Goal: Transaction & Acquisition: Obtain resource

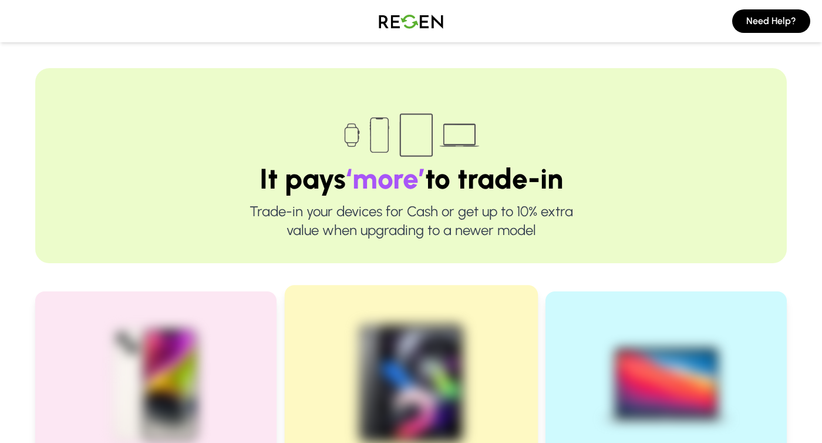
scroll to position [352, 0]
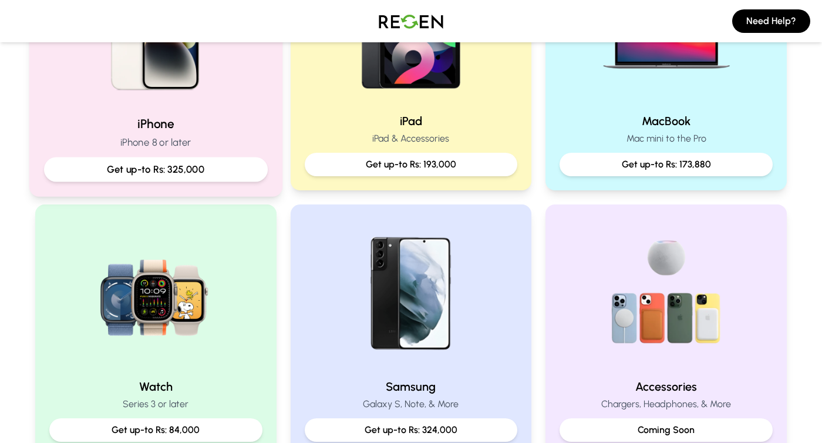
click at [205, 167] on p "Get up-to Rs: 325,000" at bounding box center [156, 169] width 204 height 15
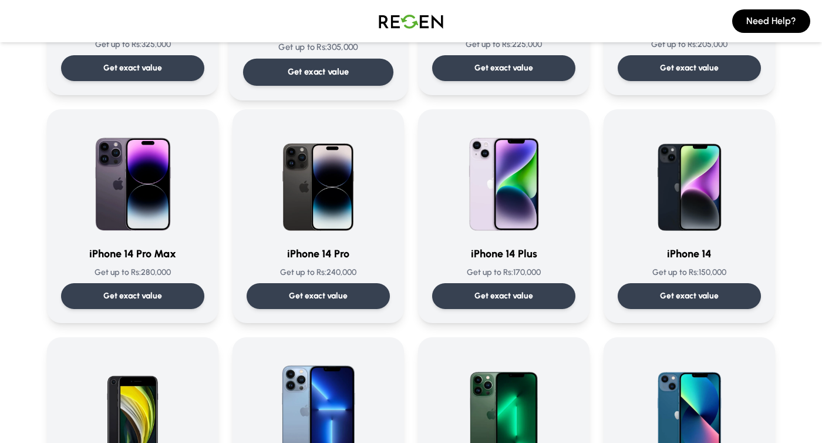
scroll to position [411, 0]
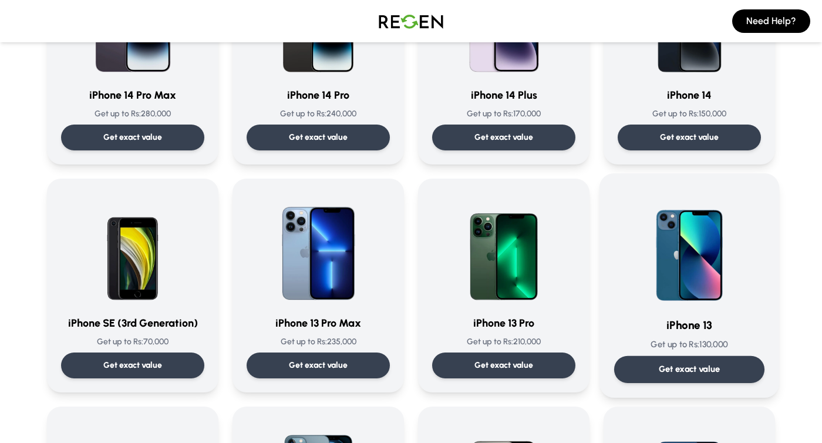
click at [704, 275] on img at bounding box center [689, 247] width 119 height 119
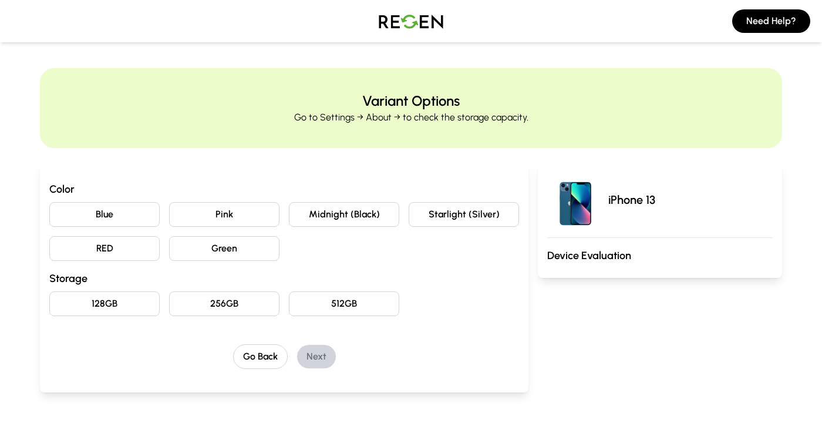
click at [336, 221] on button "Midnight (Black)" at bounding box center [344, 214] width 110 height 25
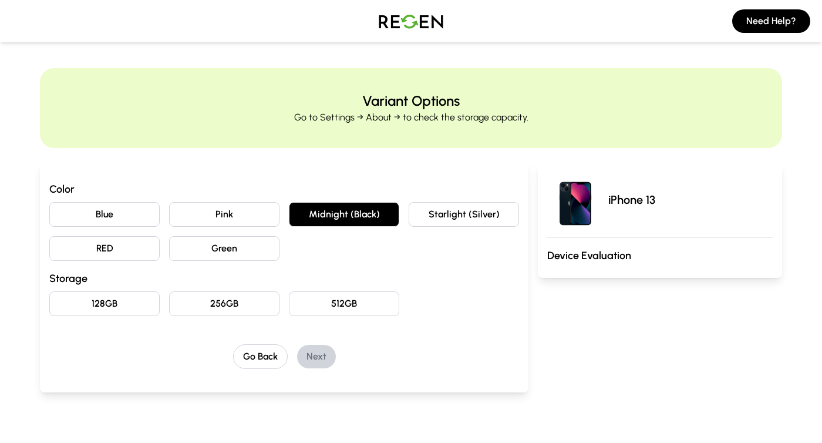
click at [129, 299] on button "128GB" at bounding box center [104, 303] width 110 height 25
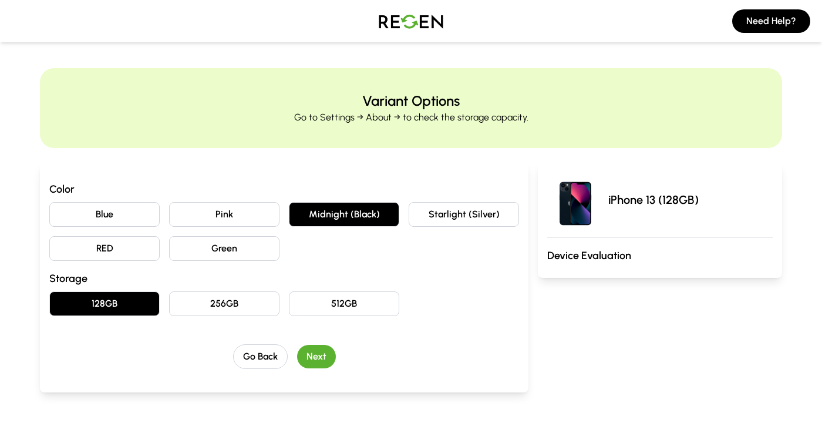
click at [330, 358] on button "Next" at bounding box center [316, 356] width 39 height 23
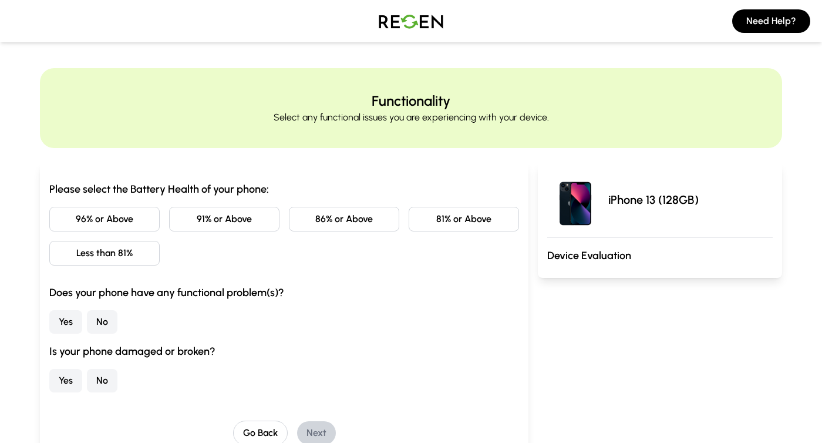
click at [254, 222] on button "91% or Above" at bounding box center [224, 219] width 110 height 25
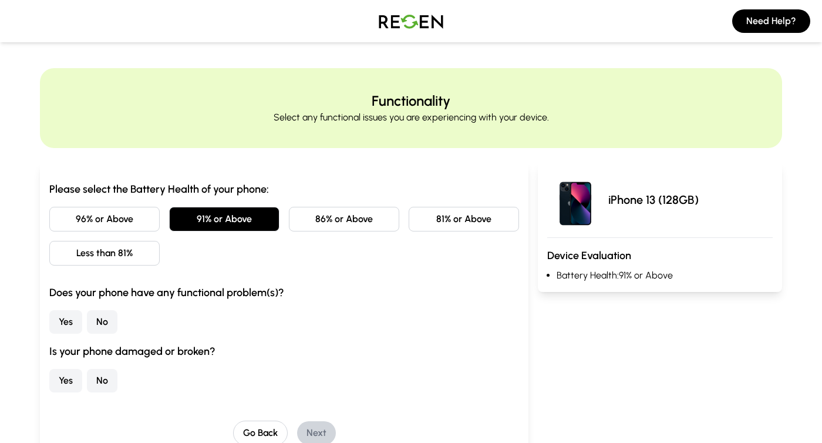
click at [303, 222] on button "86% or Above" at bounding box center [344, 219] width 110 height 25
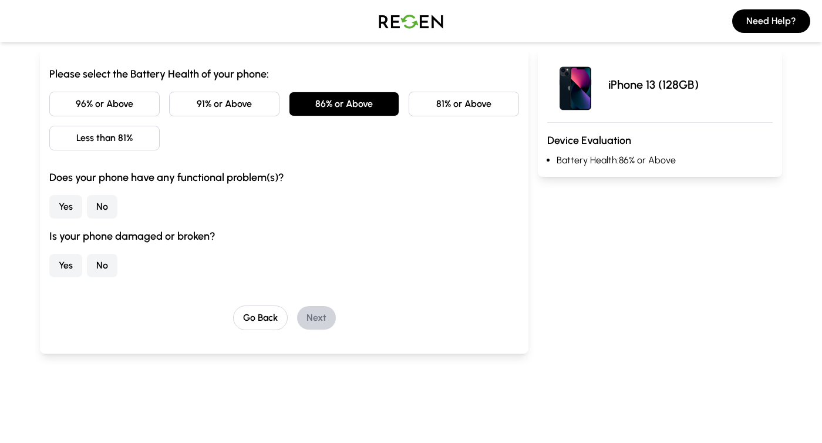
scroll to position [117, 0]
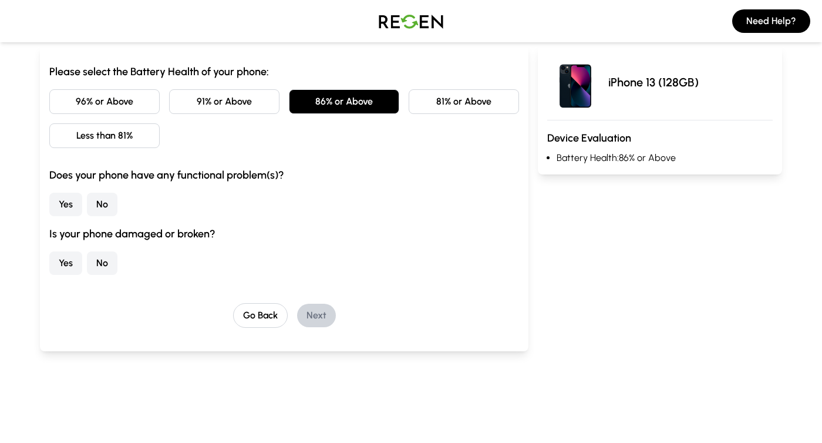
click at [107, 208] on button "No" at bounding box center [102, 204] width 31 height 23
click at [112, 268] on button "No" at bounding box center [102, 262] width 31 height 23
click at [308, 322] on button "Next" at bounding box center [316, 314] width 39 height 23
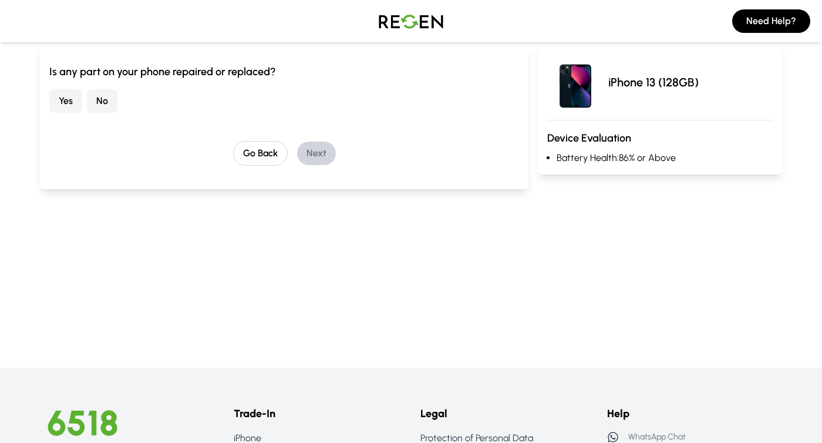
click at [122, 109] on div "Yes No" at bounding box center [284, 100] width 470 height 23
click at [111, 105] on button "No" at bounding box center [102, 100] width 31 height 23
click at [319, 161] on button "Next" at bounding box center [316, 152] width 39 height 23
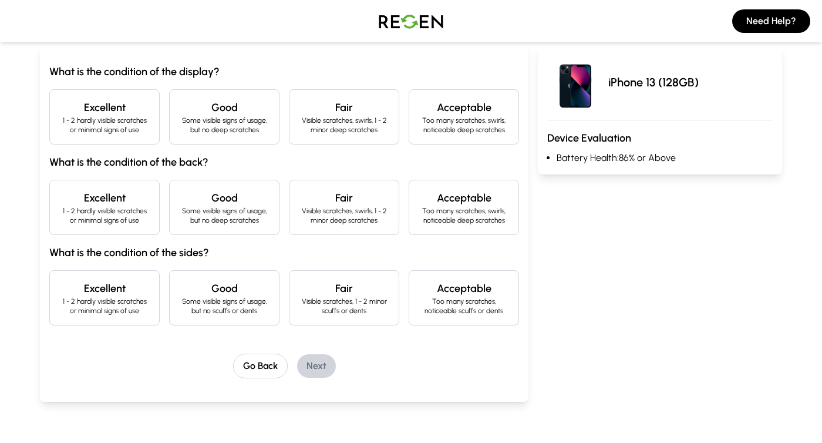
click at [109, 123] on p "1 - 2 hardly visible scratches or minimal signs of use" at bounding box center [104, 125] width 90 height 19
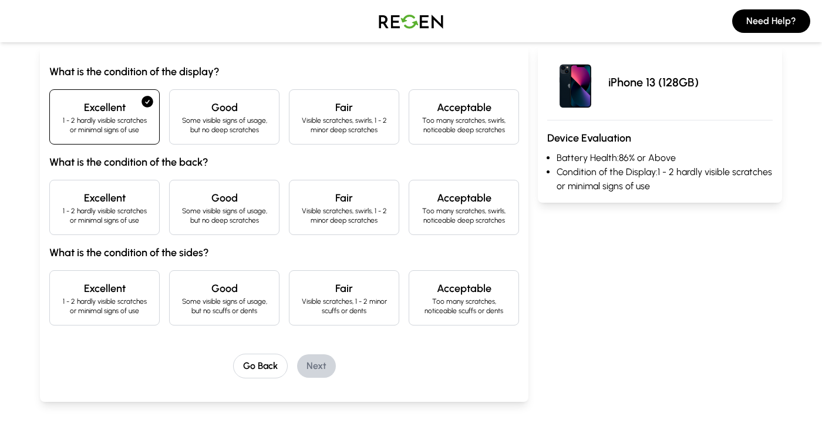
click at [113, 188] on div "Excellent 1 - 2 hardly visible scratches or minimal signs of use" at bounding box center [104, 207] width 110 height 55
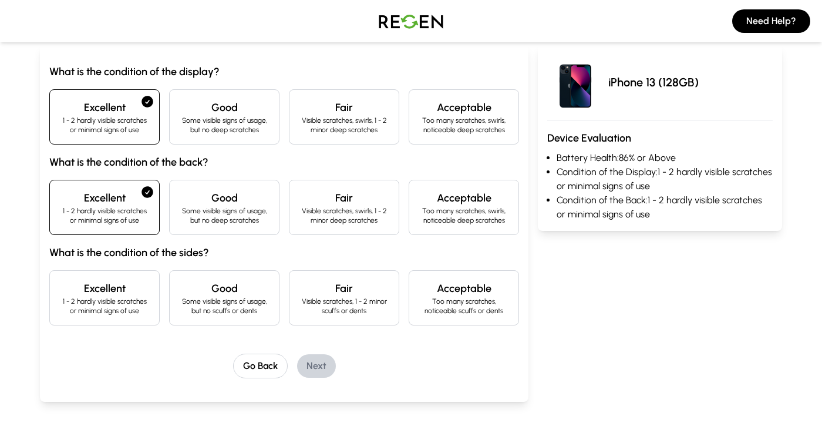
click at [109, 271] on div "Excellent 1 - 2 hardly visible scratches or minimal signs of use" at bounding box center [104, 297] width 110 height 55
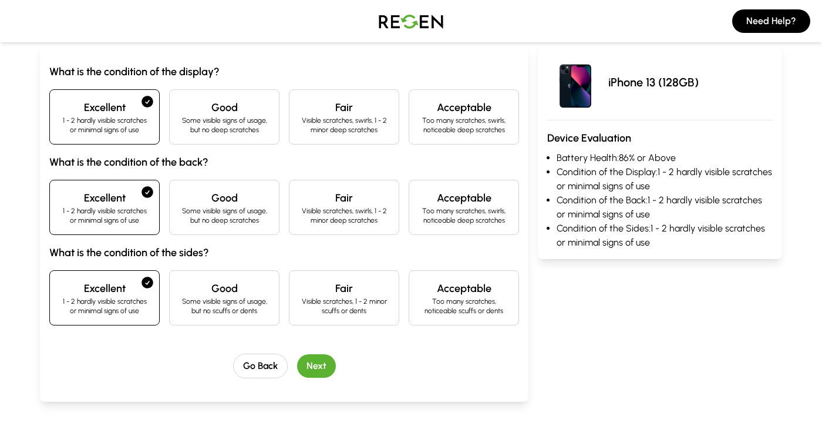
click at [323, 367] on button "Next" at bounding box center [316, 365] width 39 height 23
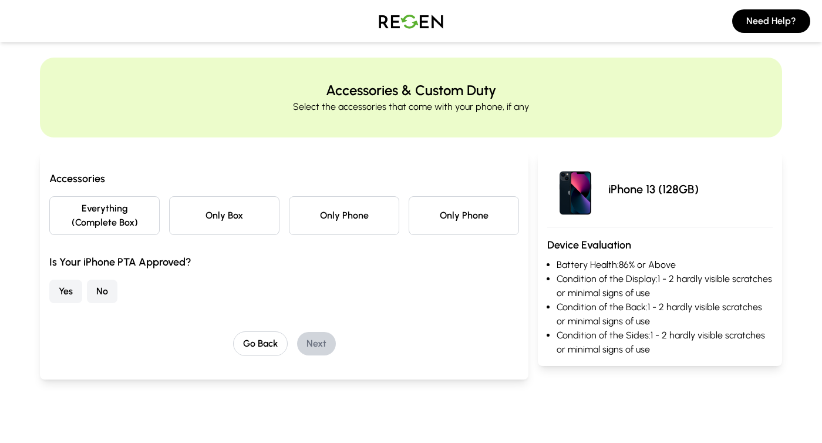
scroll to position [0, 0]
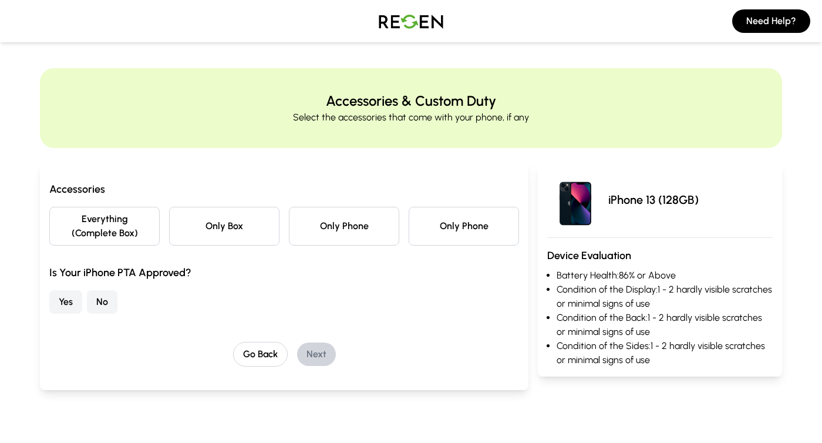
click at [67, 298] on button "Yes" at bounding box center [65, 301] width 33 height 23
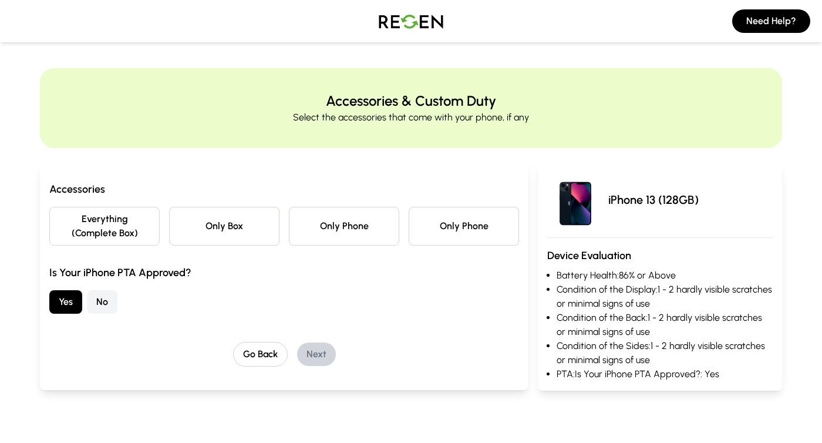
click at [330, 225] on button "Only Phone" at bounding box center [344, 226] width 110 height 39
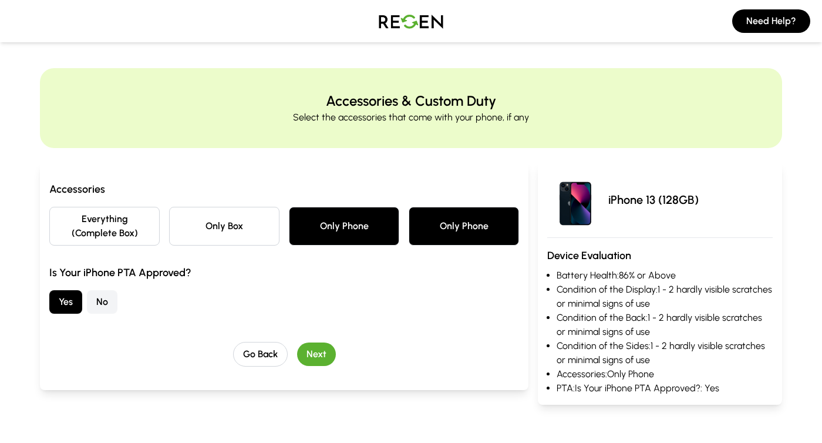
click at [319, 362] on button "Next" at bounding box center [316, 353] width 39 height 23
